Goal: Transaction & Acquisition: Purchase product/service

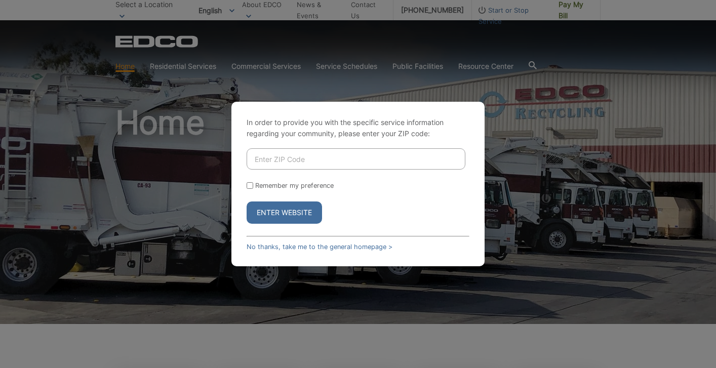
click at [391, 161] on input "Enter ZIP Code" at bounding box center [356, 158] width 219 height 21
type input "92084"
click at [291, 212] on button "Enter Website" at bounding box center [284, 213] width 75 height 22
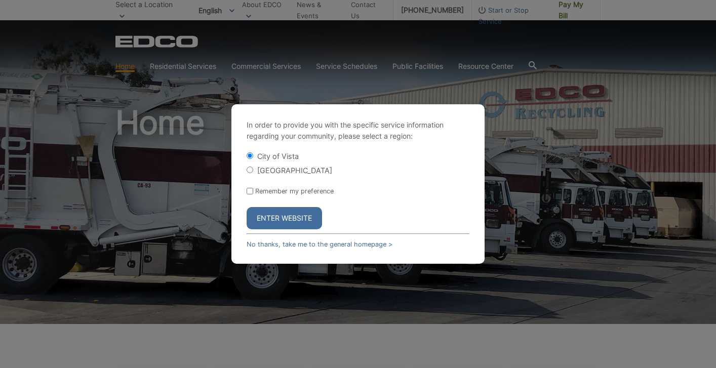
click at [291, 212] on button "Enter Website" at bounding box center [284, 218] width 75 height 22
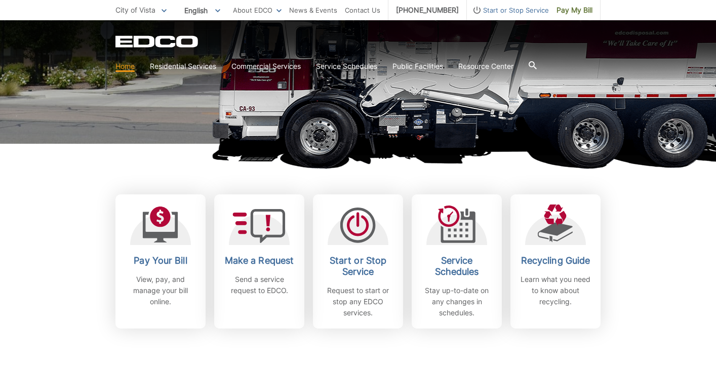
scroll to position [193, 0]
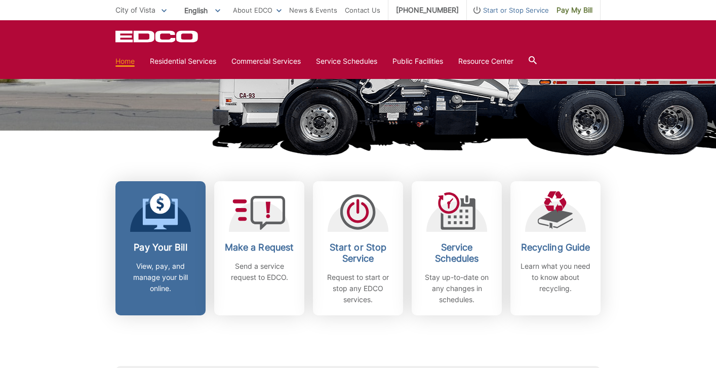
click at [151, 250] on h2 "Pay Your Bill" at bounding box center [160, 247] width 75 height 11
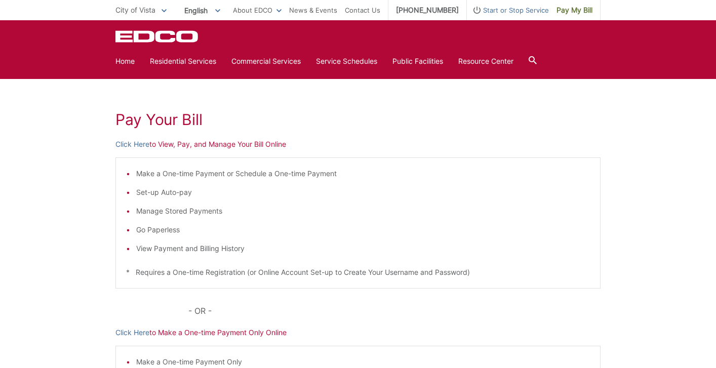
scroll to position [116, 0]
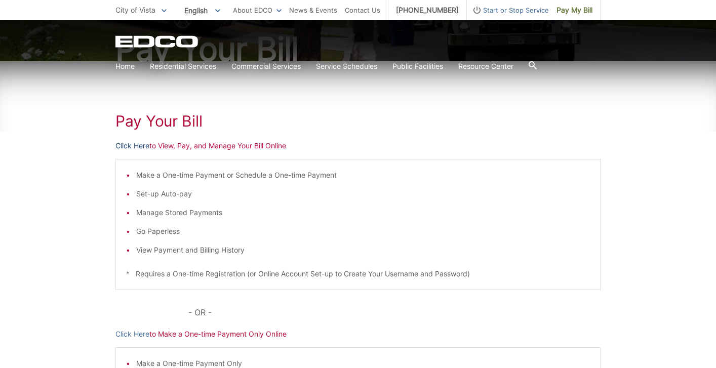
click at [141, 146] on link "Click Here" at bounding box center [132, 145] width 34 height 11
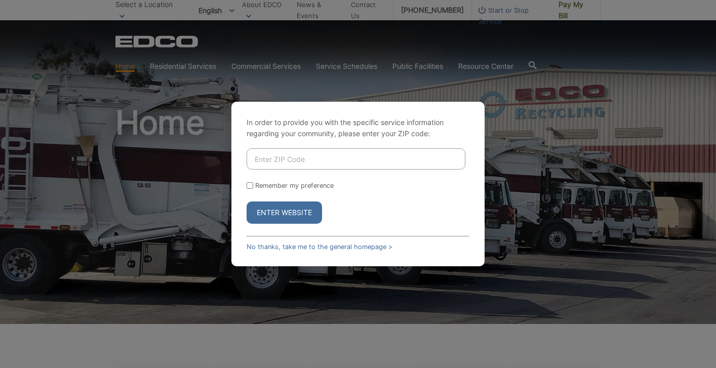
click at [292, 148] on input "Enter ZIP Code" at bounding box center [356, 158] width 219 height 21
type input "92084"
click at [295, 211] on button "Enter Website" at bounding box center [284, 213] width 75 height 22
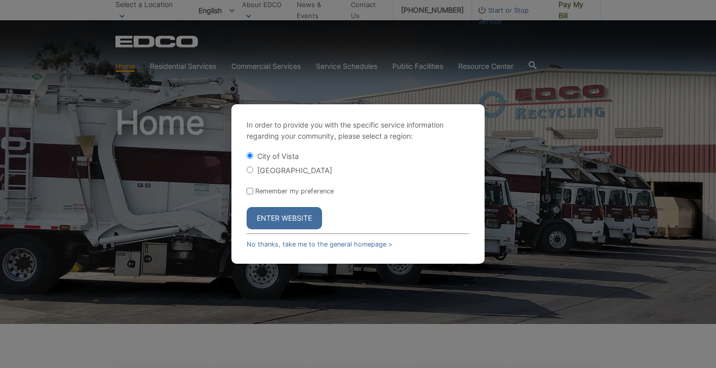
click at [294, 213] on button "Enter Website" at bounding box center [284, 218] width 75 height 22
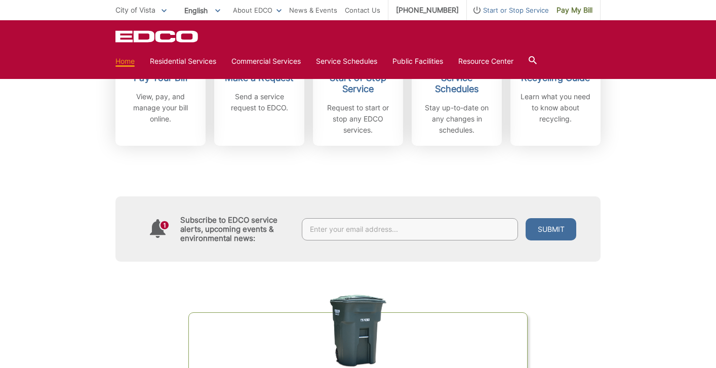
scroll to position [311, 0]
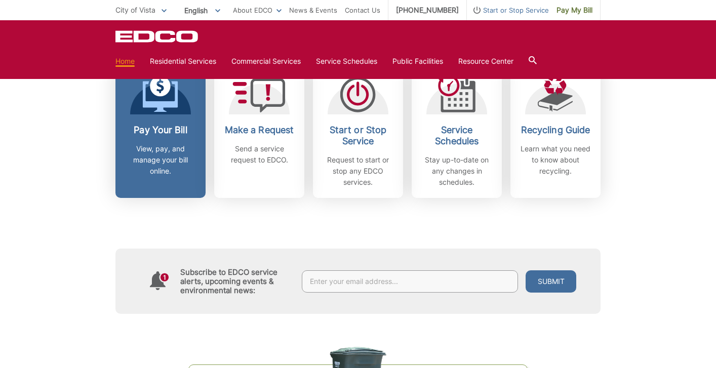
click at [170, 132] on h2 "Pay Your Bill" at bounding box center [160, 130] width 75 height 11
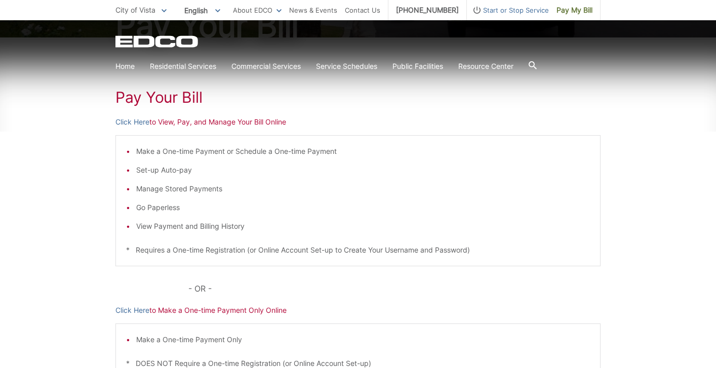
scroll to position [148, 0]
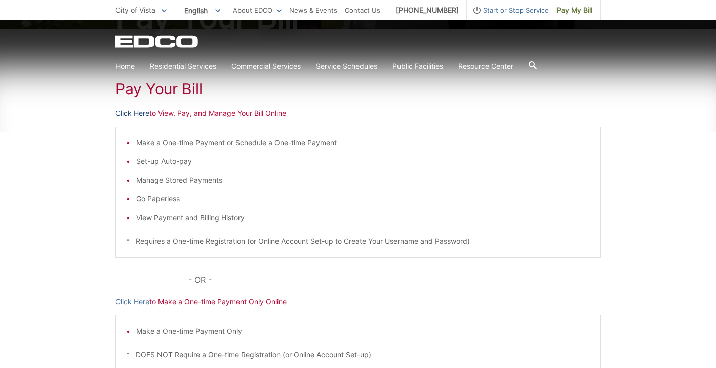
click at [140, 113] on link "Click Here" at bounding box center [132, 113] width 34 height 11
click at [216, 216] on li "View Payment and Billing History" at bounding box center [363, 217] width 454 height 11
click at [144, 114] on link "Click Here" at bounding box center [132, 113] width 34 height 11
